Goal: Task Accomplishment & Management: Use online tool/utility

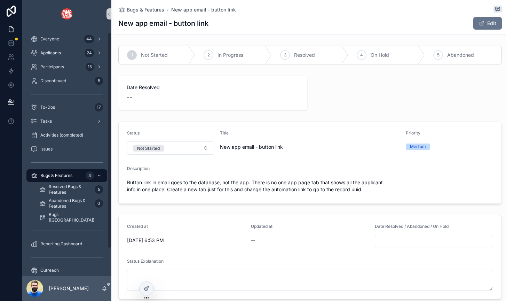
scroll to position [5, 0]
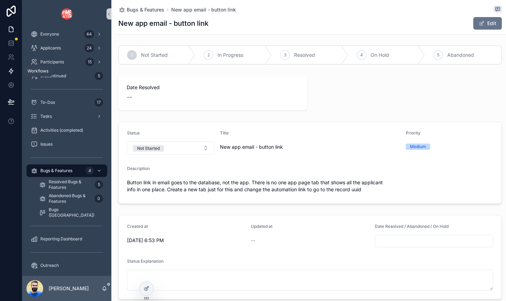
click at [9, 73] on icon at bounding box center [11, 71] width 7 height 7
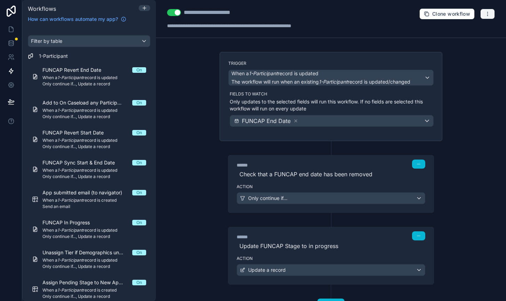
click at [493, 15] on button "button" at bounding box center [487, 14] width 15 height 10
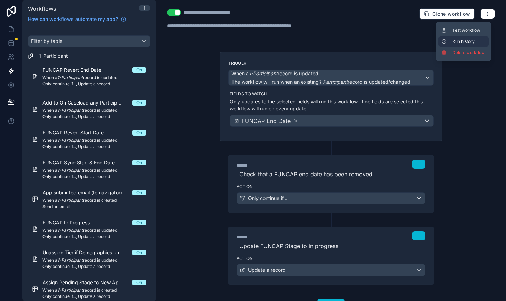
click at [470, 40] on span "Run history" at bounding box center [469, 42] width 33 height 6
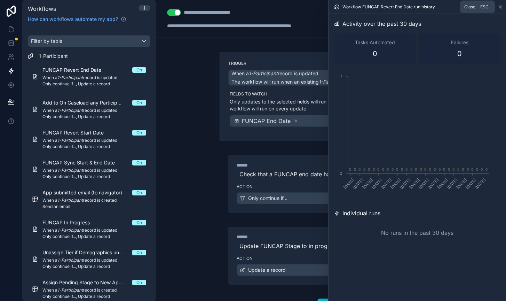
click at [500, 7] on icon at bounding box center [500, 7] width 3 height 3
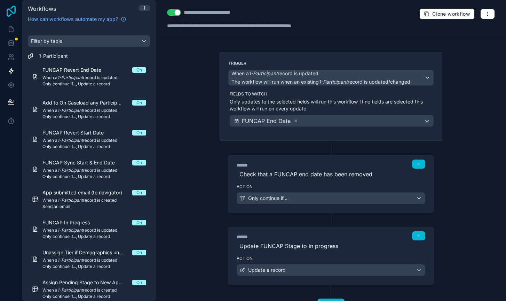
click at [10, 13] on icon at bounding box center [11, 11] width 14 height 11
